Goal: Transaction & Acquisition: Book appointment/travel/reservation

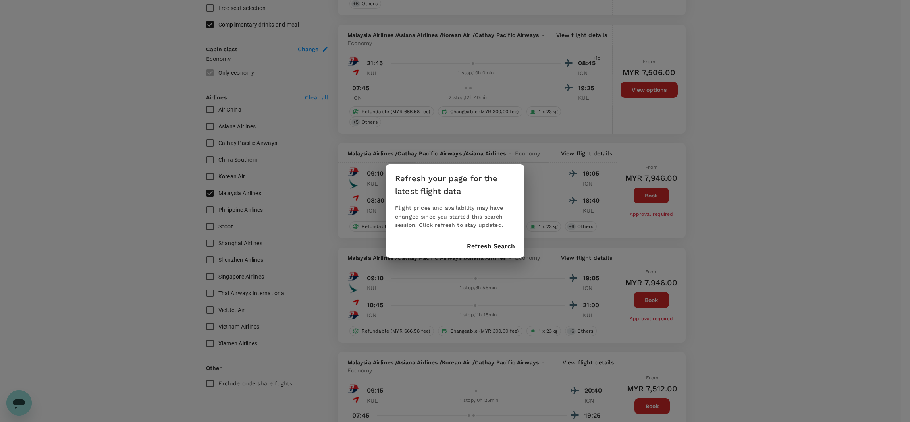
click at [494, 244] on button "Refresh Search" at bounding box center [491, 246] width 48 height 7
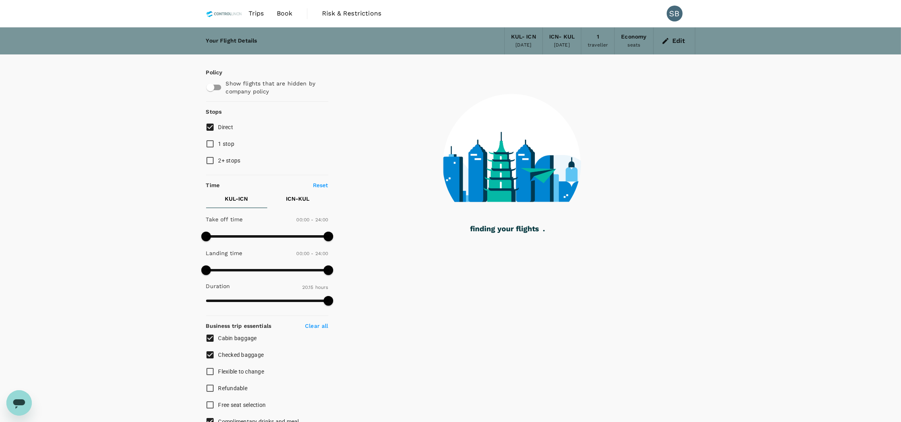
type input "1945"
checkbox input "false"
checkbox input "true"
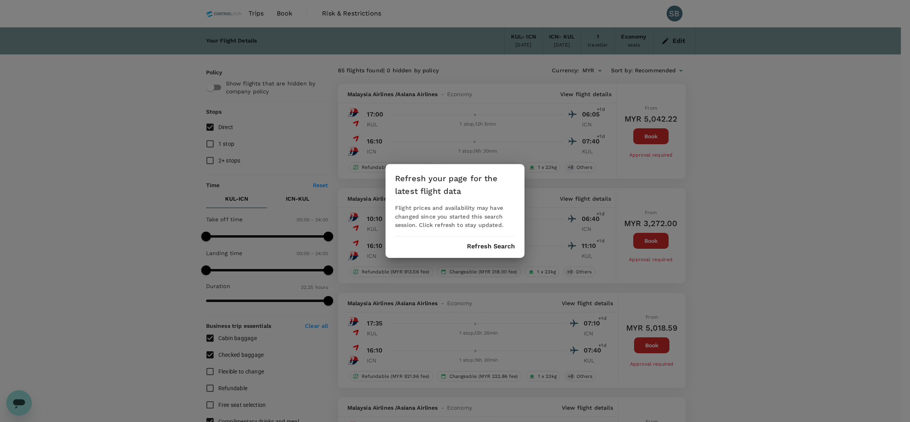
drag, startPoint x: 495, startPoint y: 242, endPoint x: 768, endPoint y: 83, distance: 316.3
click at [494, 243] on button "Refresh Search" at bounding box center [491, 246] width 48 height 7
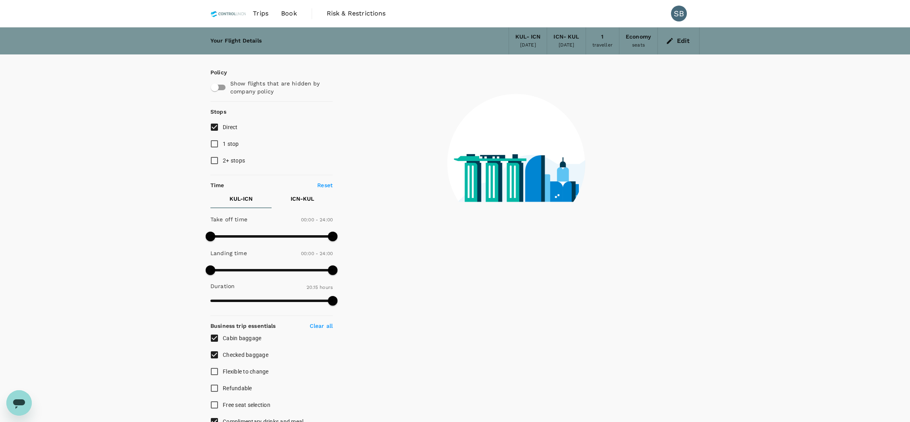
type input "1945"
checkbox input "false"
checkbox input "true"
